Goal: Task Accomplishment & Management: Manage account settings

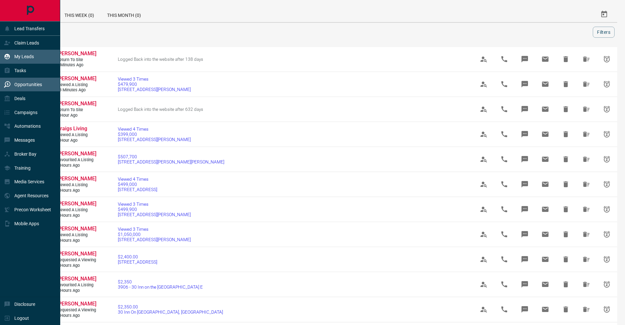
drag, startPoint x: 7, startPoint y: 56, endPoint x: 10, endPoint y: 56, distance: 3.3
click at [10, 56] on icon at bounding box center [7, 56] width 7 height 7
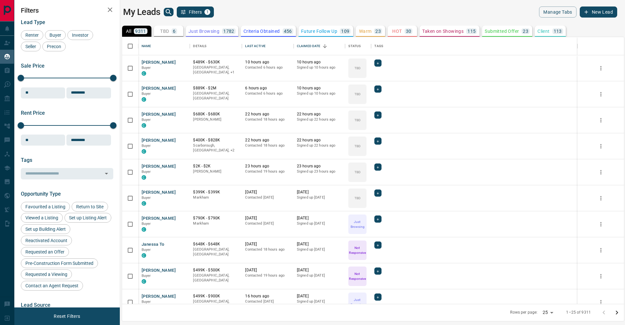
scroll to position [267, 502]
click at [165, 17] on div "My Leads Filters 1" at bounding box center [246, 12] width 247 height 11
click at [169, 14] on icon "search button" at bounding box center [169, 12] width 8 height 8
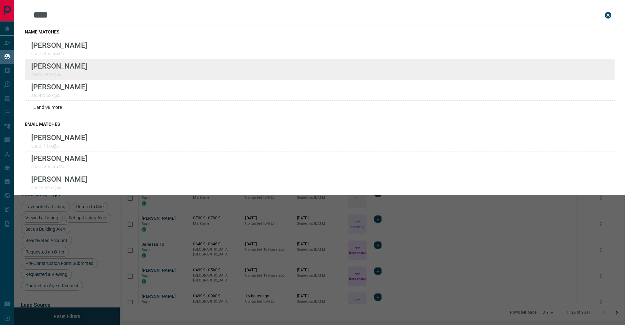
type input "****"
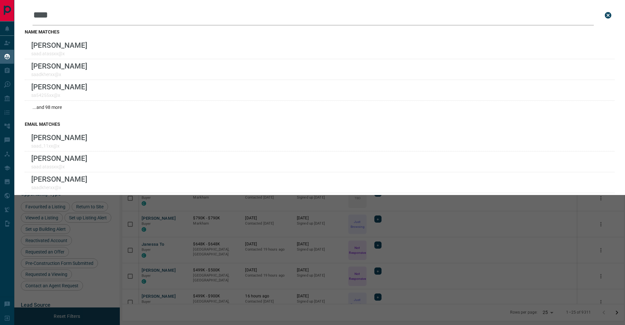
click at [229, 267] on div "Leads Search Bar **** Search for a lead by name, email, phone, or id name match…" at bounding box center [326, 162] width 625 height 325
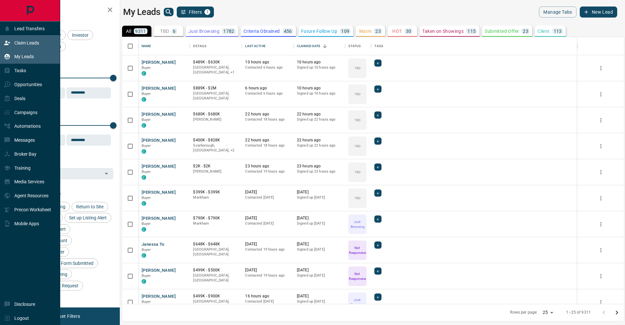
click at [0, 42] on div "Claim Leads" at bounding box center [30, 43] width 60 height 14
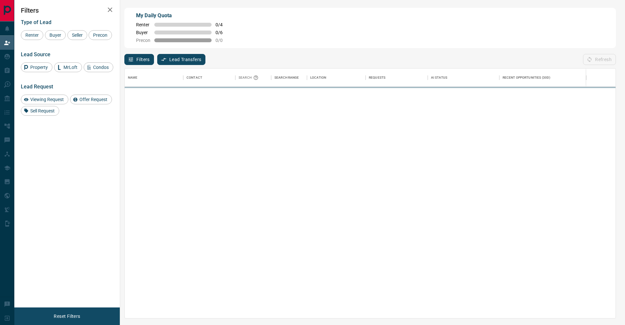
scroll to position [0, 0]
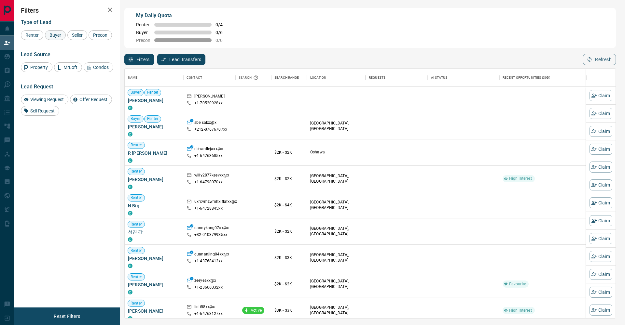
click at [62, 35] on span "Buyer" at bounding box center [55, 35] width 16 height 5
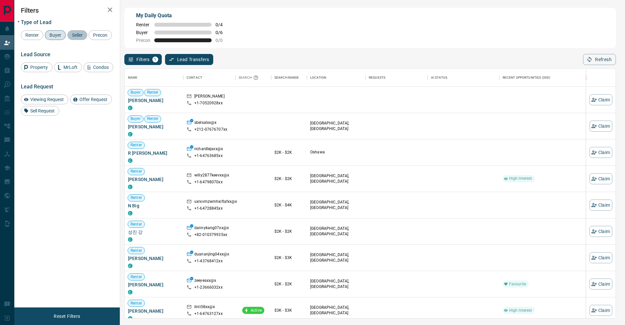
click at [80, 34] on span "Seller" at bounding box center [77, 35] width 15 height 5
click at [91, 38] on span "Precon" at bounding box center [100, 35] width 19 height 5
click at [108, 11] on icon "button" at bounding box center [110, 9] width 5 height 5
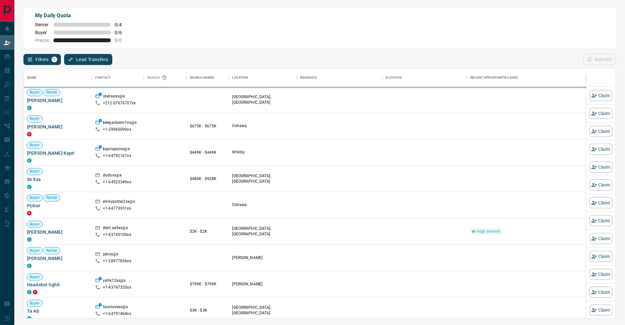
scroll to position [250, 591]
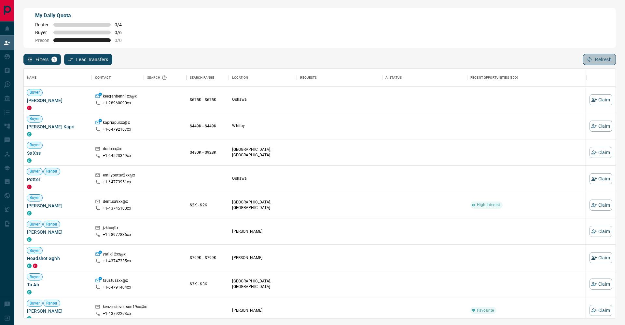
click at [611, 58] on button "Refresh" at bounding box center [599, 59] width 33 height 11
